Goal: Task Accomplishment & Management: Use online tool/utility

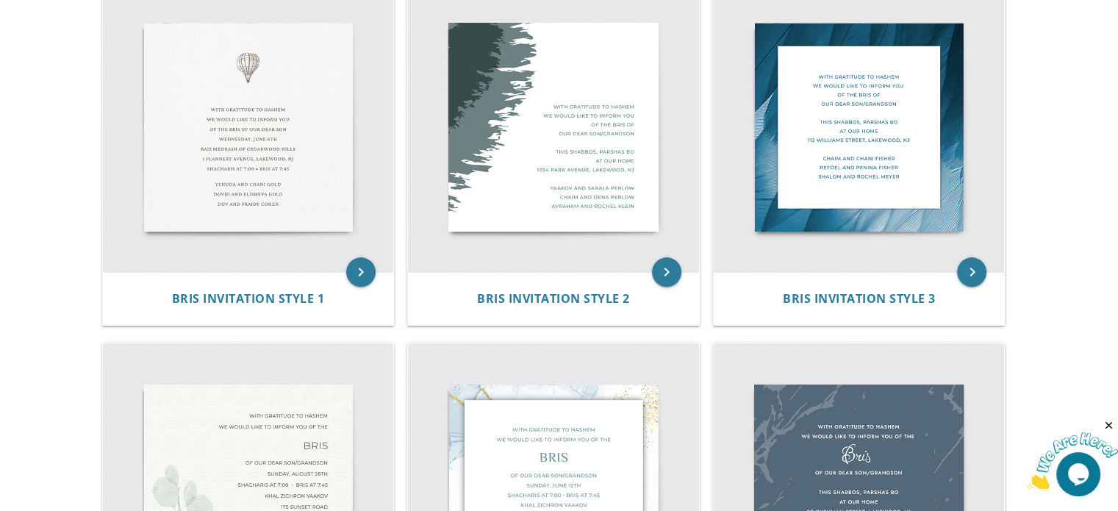
scroll to position [343, 0]
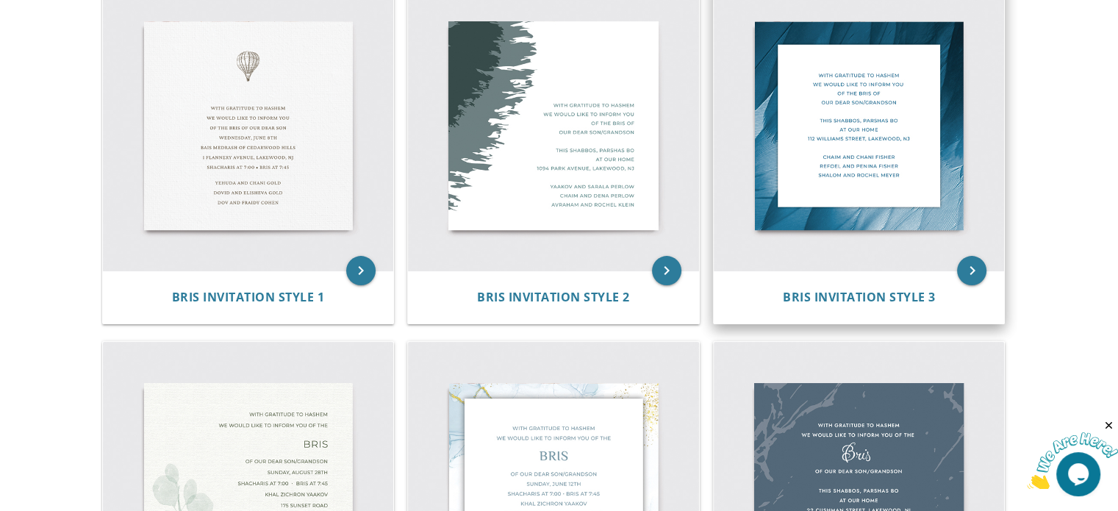
click at [815, 146] on img at bounding box center [859, 125] width 291 height 291
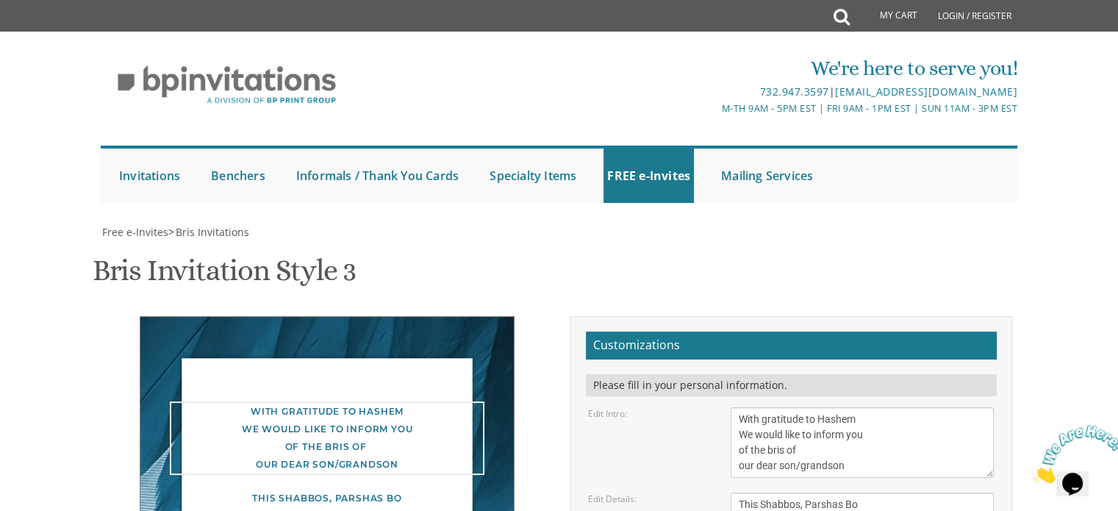
drag, startPoint x: 851, startPoint y: 425, endPoint x: 733, endPoint y: 373, distance: 128.7
click at [733, 407] on textarea "With gratitude to Hashem We would like to inform you of the bris of our dear so…" at bounding box center [862, 442] width 263 height 71
type textarea "c"
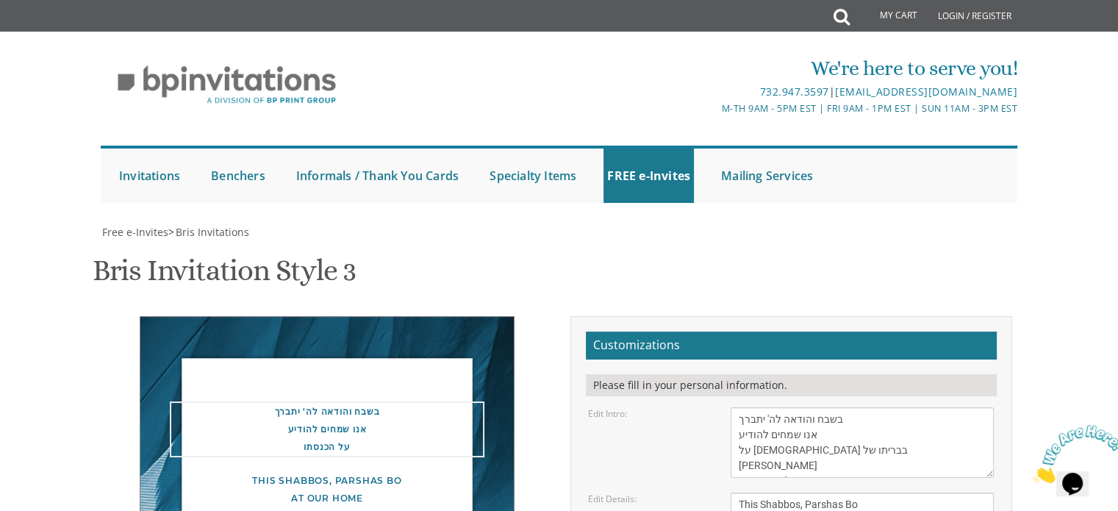
type textarea "בשבח והודאה לה' יתברך אנו שמחים להודיע על [DEMOGRAPHIC_DATA] בבריתו של [PERSON_…"
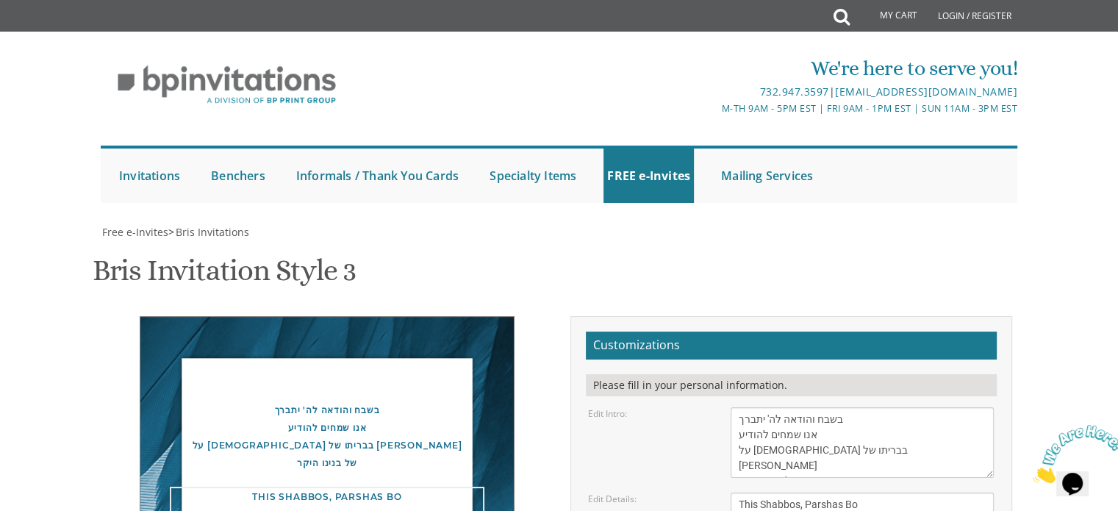
drag, startPoint x: 915, startPoint y: 382, endPoint x: 721, endPoint y: 351, distance: 196.4
click at [721, 493] on div "This Shabbos, Parshas Bo At our home [STREET_ADDRESS]" at bounding box center [862, 520] width 285 height 55
type textarea "שתתקיים בע"ה ביום ראשון כ"ג אב 17/08 בשעה 10:30 בבית הכנסת אוהל [PERSON_NAME] […"
drag, startPoint x: 737, startPoint y: 419, endPoint x: 881, endPoint y: 461, distance: 150.1
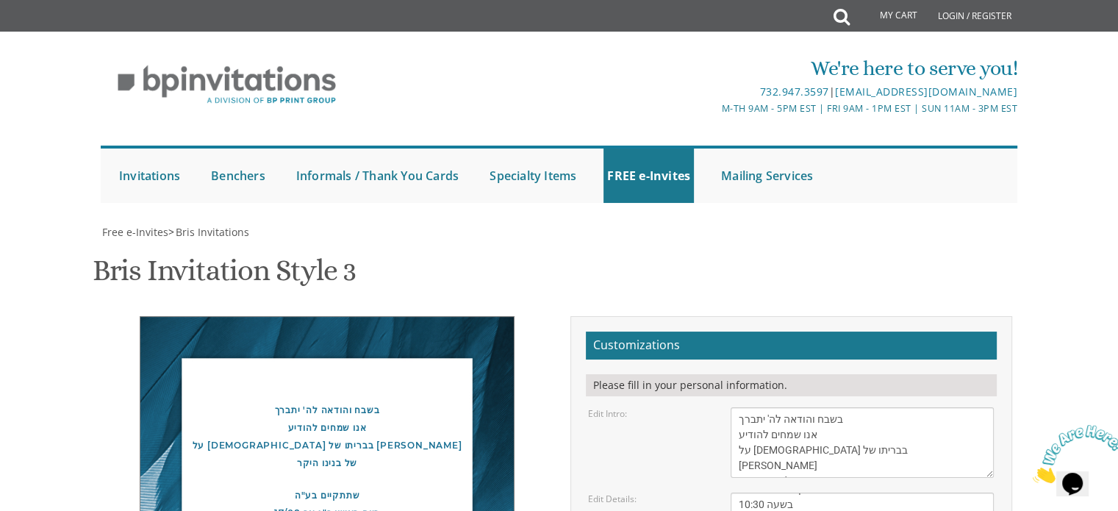
type textarea "t"
type textarea "[PERSON_NAME]"
click at [766, 493] on textarea "This Shabbos, Parshas Bo At our home [STREET_ADDRESS]" at bounding box center [862, 520] width 263 height 55
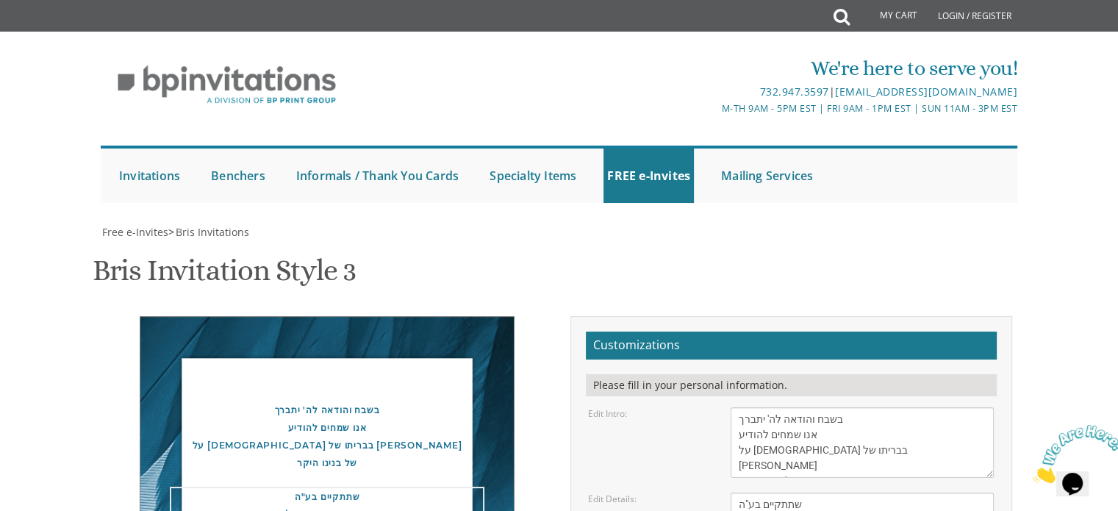
drag, startPoint x: 765, startPoint y: 364, endPoint x: 733, endPoint y: 364, distance: 31.6
click at [733, 493] on textarea "This Shabbos, Parshas Bo At our home [STREET_ADDRESS]" at bounding box center [862, 520] width 263 height 55
click at [773, 493] on textarea "This Shabbos, Parshas Bo At our home [STREET_ADDRESS]" at bounding box center [862, 520] width 263 height 55
click at [779, 493] on textarea "This Shabbos, Parshas Bo At our home [STREET_ADDRESS]" at bounding box center [862, 520] width 263 height 55
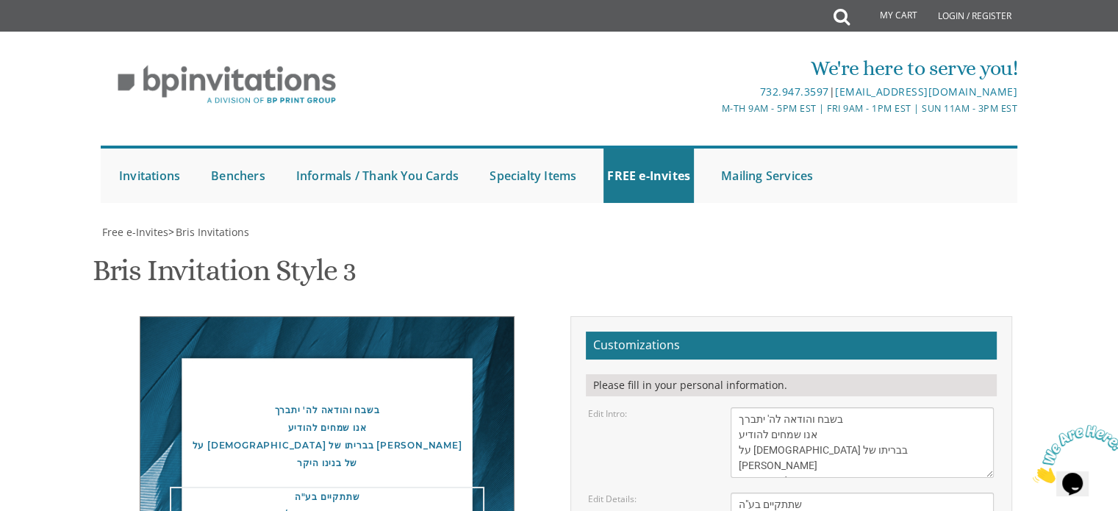
click at [779, 493] on textarea "This Shabbos, Parshas Bo At our home [STREET_ADDRESS]" at bounding box center [862, 520] width 263 height 55
type textarea "שתתקיים בע"ה ביום ראשון כ"ג אב תשפ"ה בשעה 10:30 בבית הכנסת אוהל [PERSON_NAME] […"
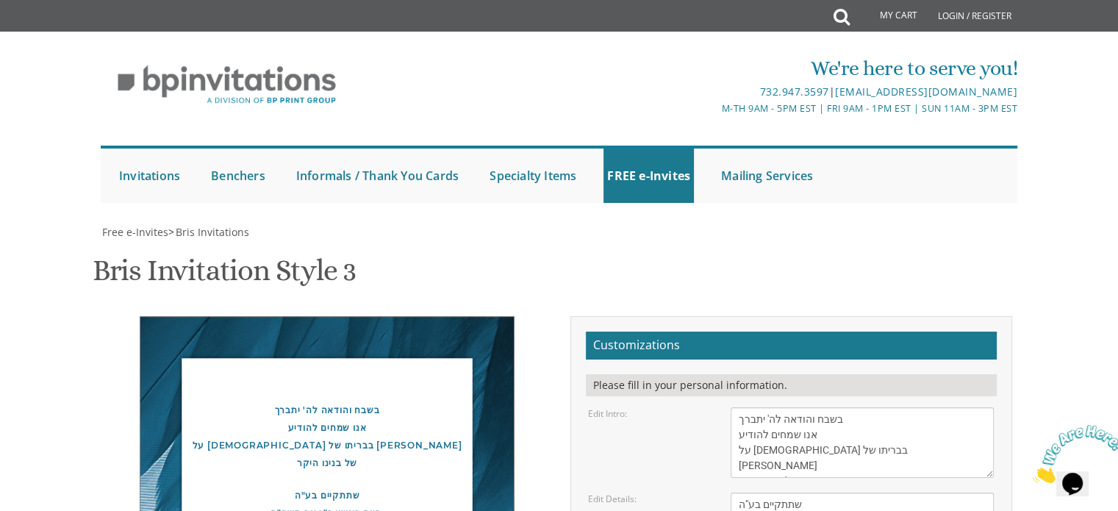
type input "ק"
type input "[EMAIL_ADDRESS][DOMAIN_NAME]"
drag, startPoint x: 375, startPoint y: 137, endPoint x: 288, endPoint y: 192, distance: 102.4
click at [288, 401] on div "בשבח והודאה לה' יתברך אנו שמחים להודיע על [DEMOGRAPHIC_DATA] בבריתו של [PERSON_…" at bounding box center [327, 436] width 315 height 71
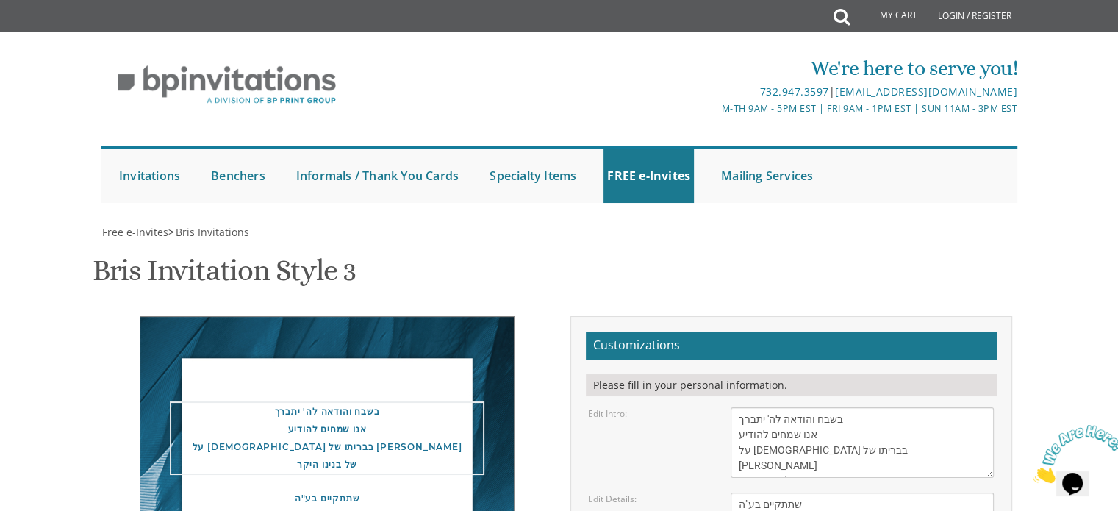
drag, startPoint x: 852, startPoint y: 146, endPoint x: 788, endPoint y: 194, distance: 79.8
click at [788, 407] on textarea "With gratitude to Hashem We would like to inform you of the bris of our dear so…" at bounding box center [862, 442] width 263 height 71
click at [780, 493] on textarea "This Shabbos, Parshas Bo At our home [STREET_ADDRESS]" at bounding box center [862, 520] width 263 height 55
click at [773, 493] on textarea "This Shabbos, Parshas Bo At our home [STREET_ADDRESS]" at bounding box center [862, 520] width 263 height 55
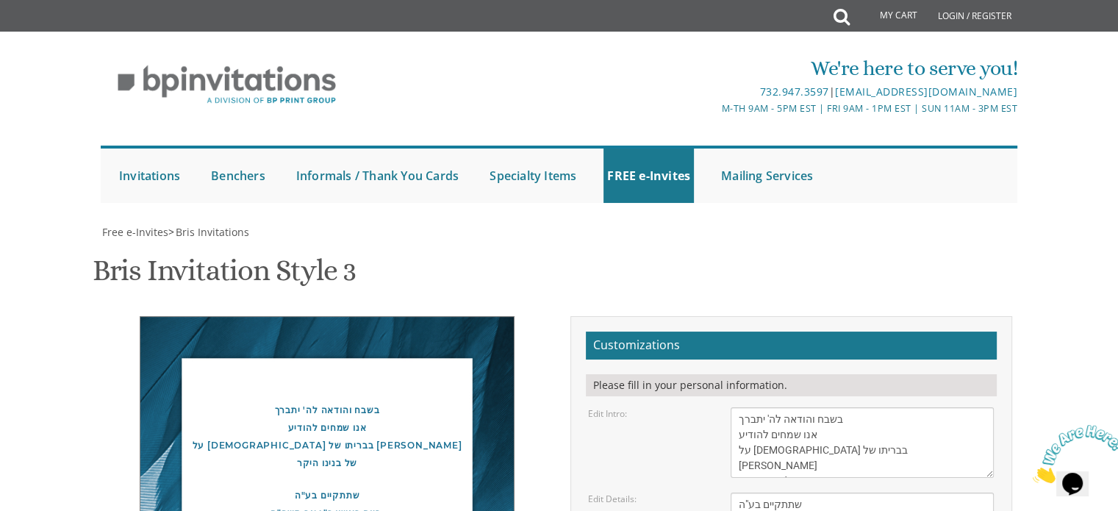
click at [586, 493] on div "Edit Details: This Shabbos, Parshas Bo At our home [STREET_ADDRESS]" at bounding box center [791, 520] width 428 height 55
click at [785, 493] on textarea "This Shabbos, Parshas Bo At our home [STREET_ADDRESS]" at bounding box center [862, 520] width 263 height 55
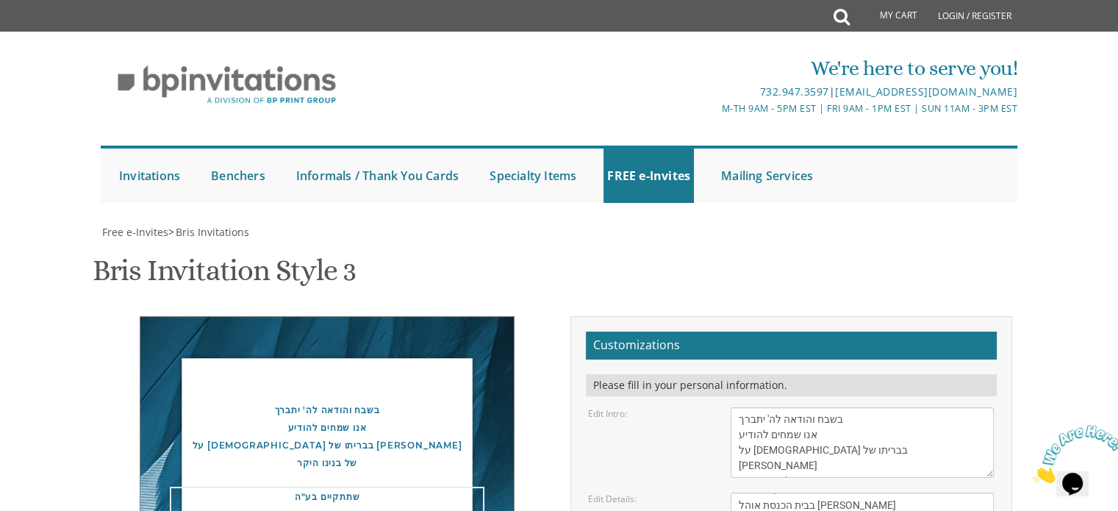
click at [773, 493] on textarea "This Shabbos, Parshas Bo At our home [STREET_ADDRESS]" at bounding box center [862, 520] width 263 height 55
click at [492, 316] on div "בשבח והודאה לה' יתברך אנו שמחים להודיע על [DEMOGRAPHIC_DATA] בבריתו של [PERSON_…" at bounding box center [327, 504] width 375 height 376
click at [800, 493] on textarea "This Shabbos, Parshas Bo At our home [STREET_ADDRESS]" at bounding box center [862, 520] width 263 height 55
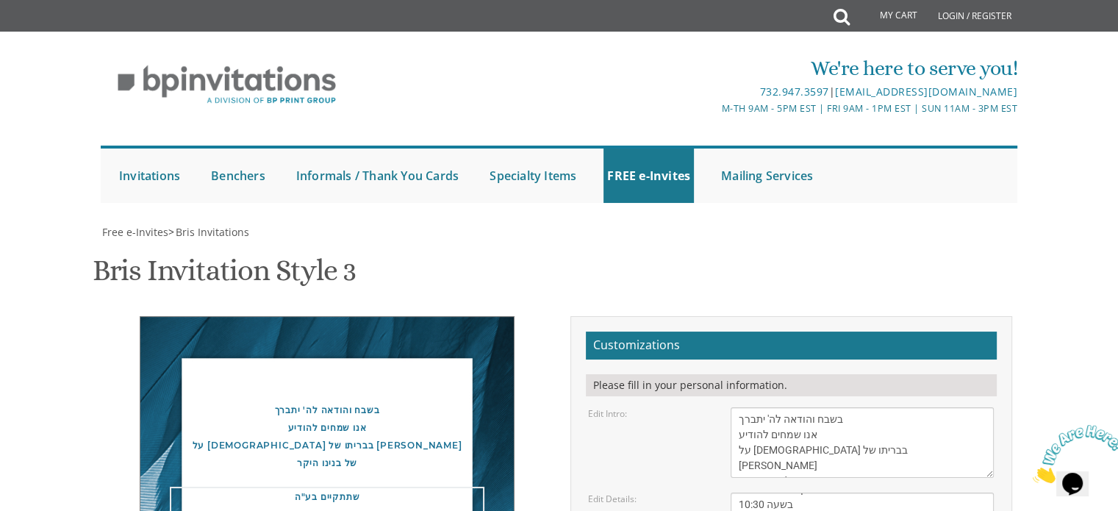
type textarea "שתתקיים בע"ה ביום ראשון כ"ג אב תשפ"ה בשעה 10:30 בבית הכנסת אוהל [PERSON_NAME] […"
